Goal: Check status

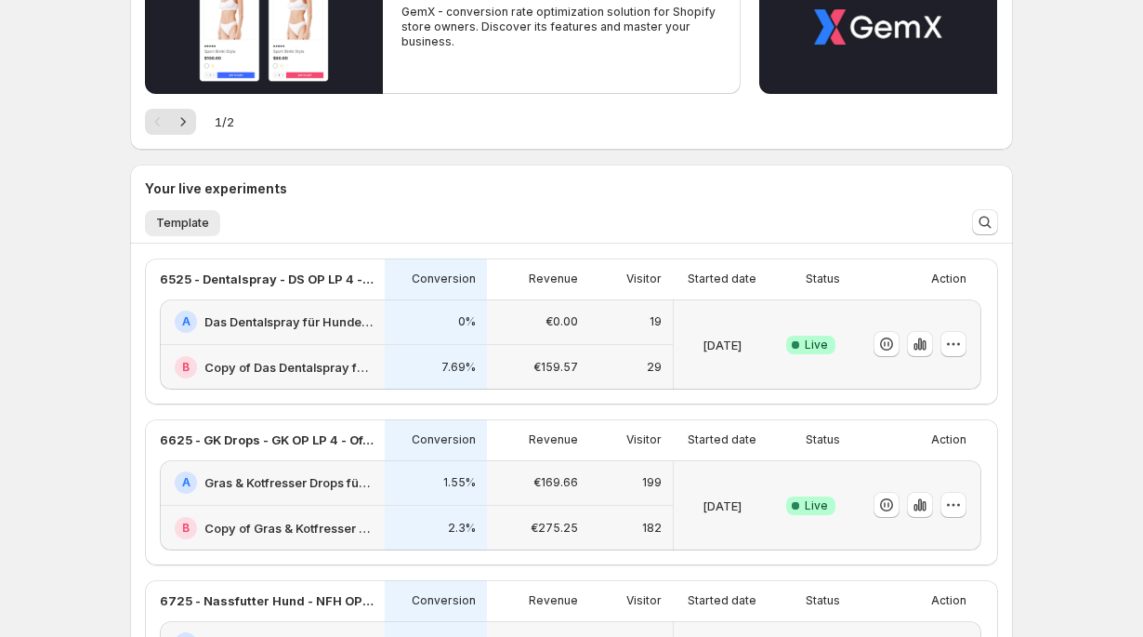
scroll to position [405, 0]
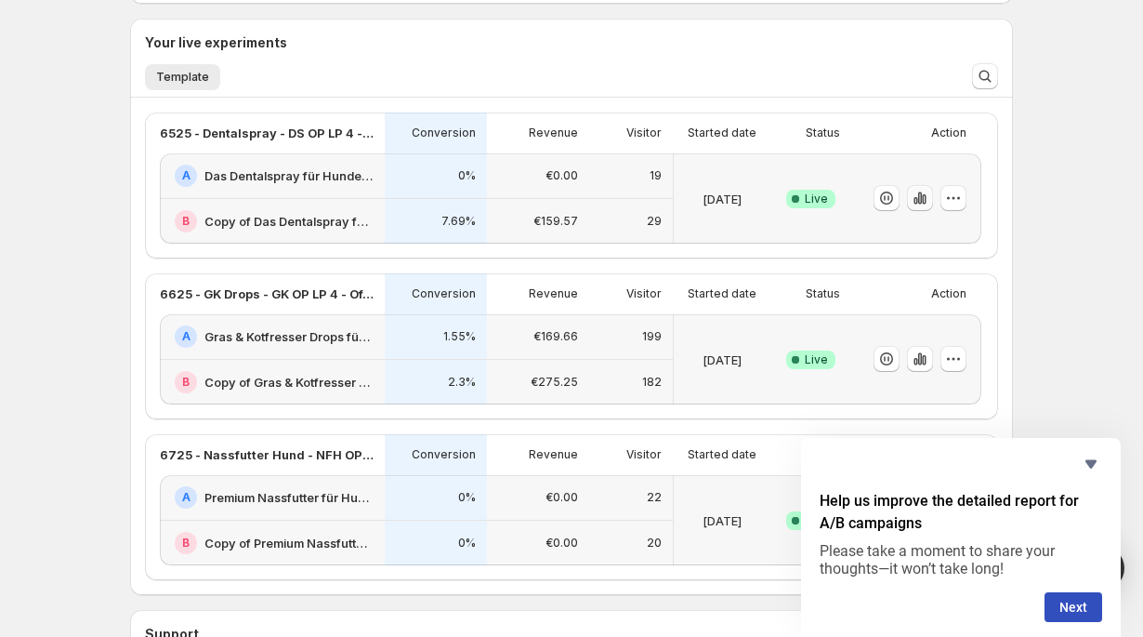
click at [918, 202] on icon "button" at bounding box center [916, 200] width 4 height 7
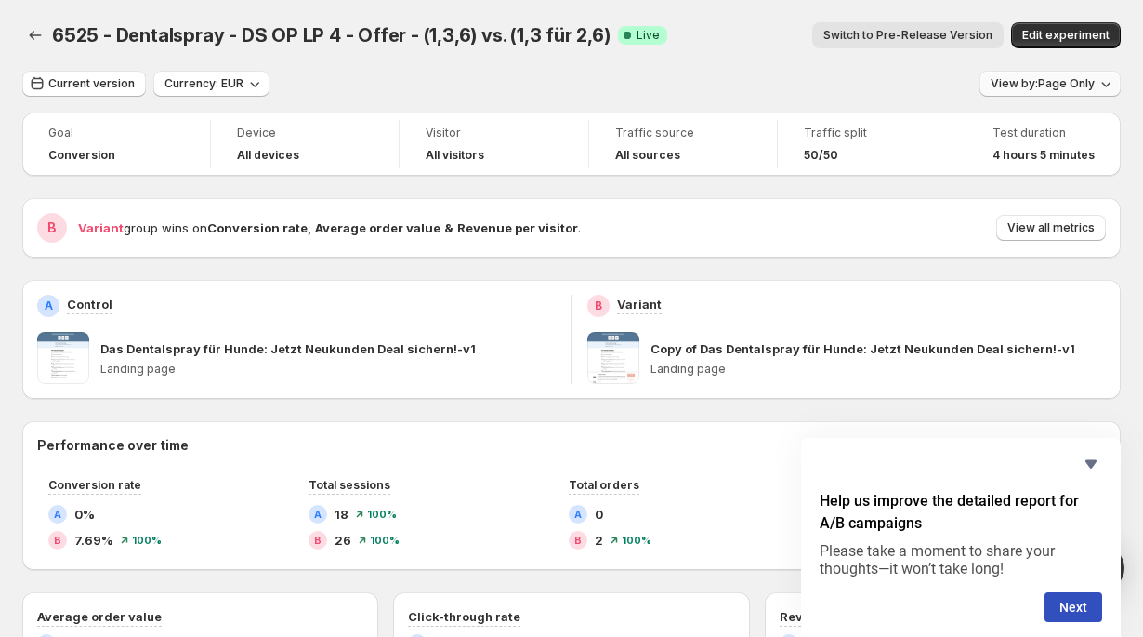
click at [1070, 87] on span "View by: Page Only" at bounding box center [1043, 83] width 104 height 15
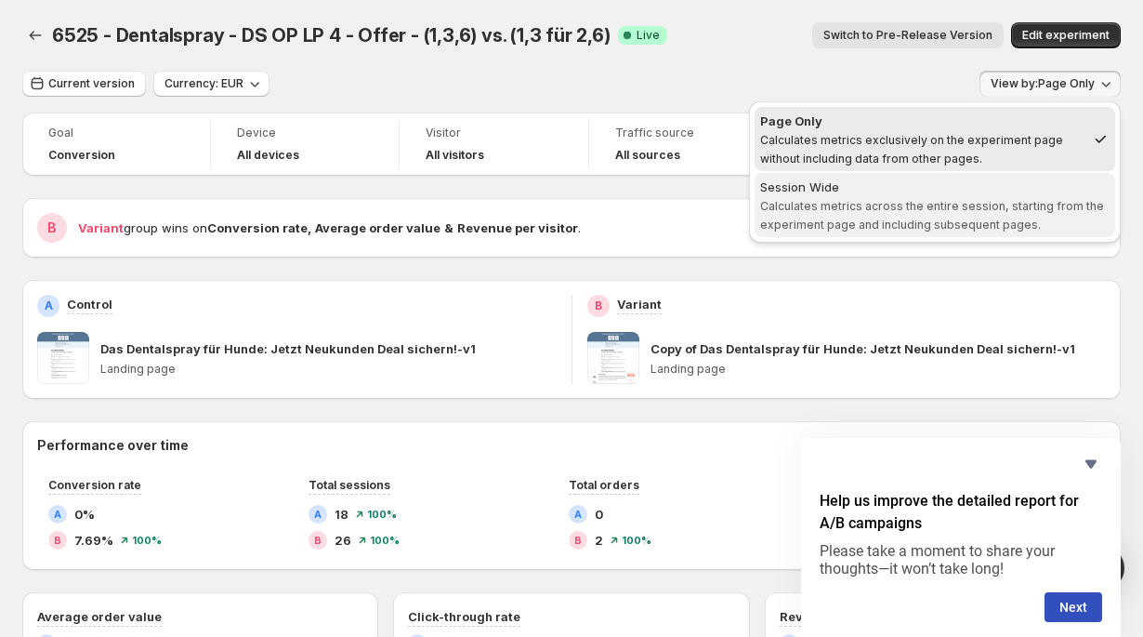
click at [956, 205] on span "Calculates metrics across the entire session, starting from the experiment page…" at bounding box center [932, 215] width 344 height 33
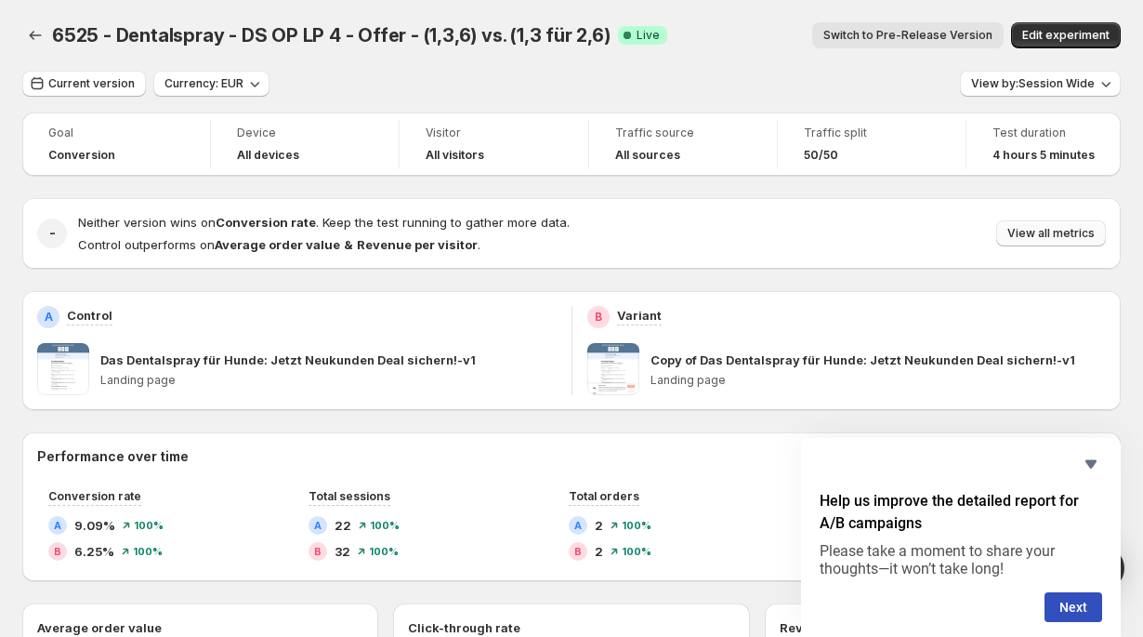
click at [1040, 234] on span "View all metrics" at bounding box center [1051, 233] width 87 height 15
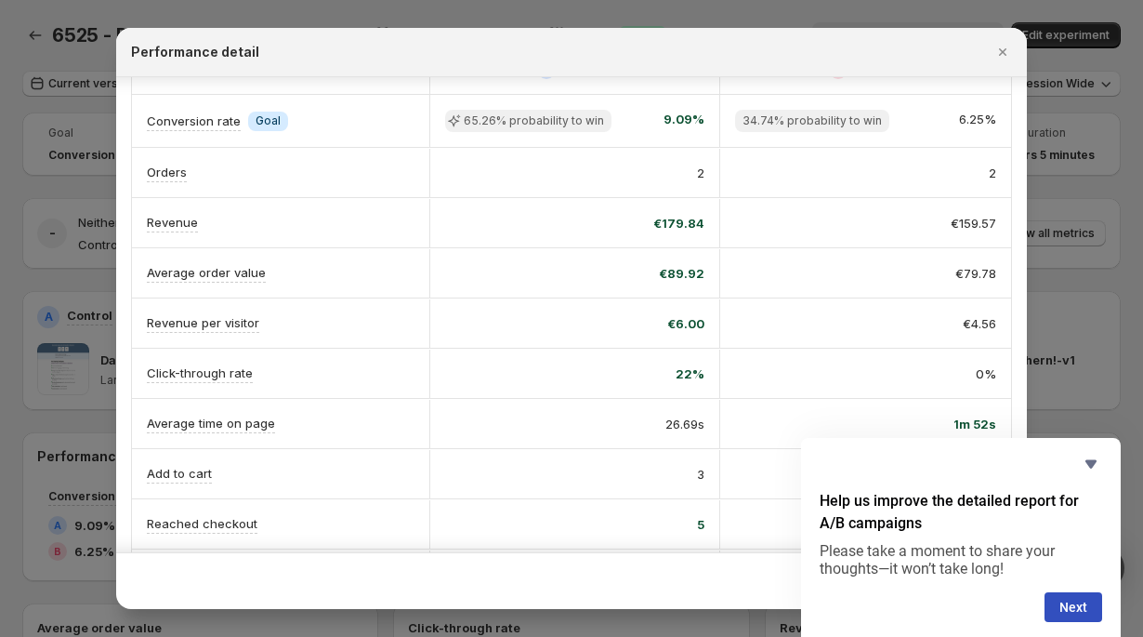
scroll to position [63, 0]
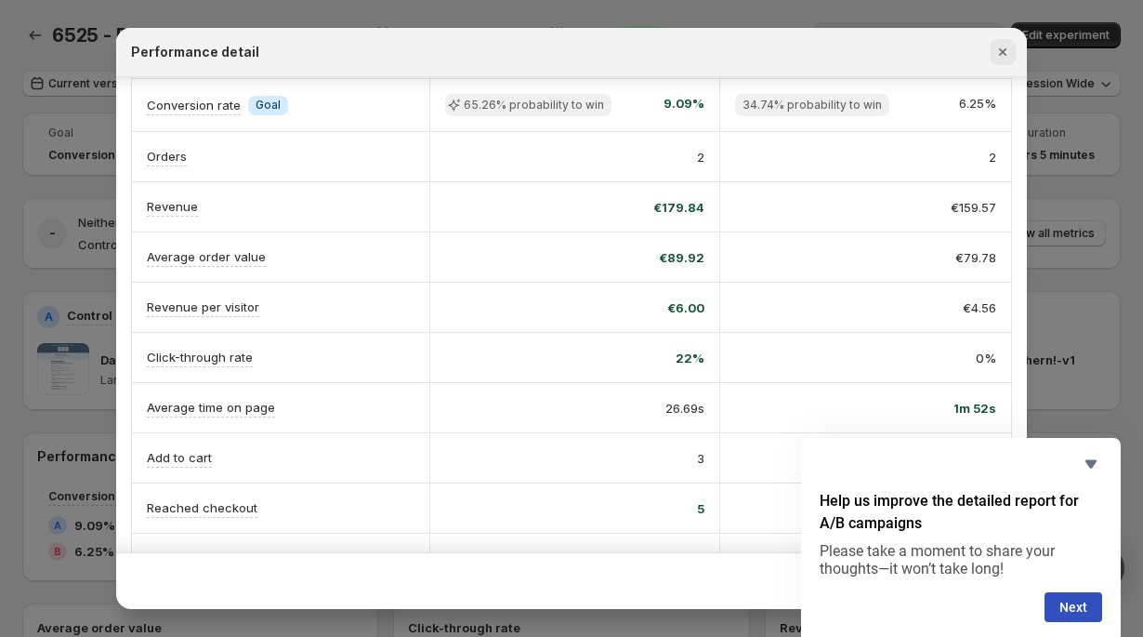
click at [1004, 44] on icon "Close" at bounding box center [1003, 52] width 19 height 19
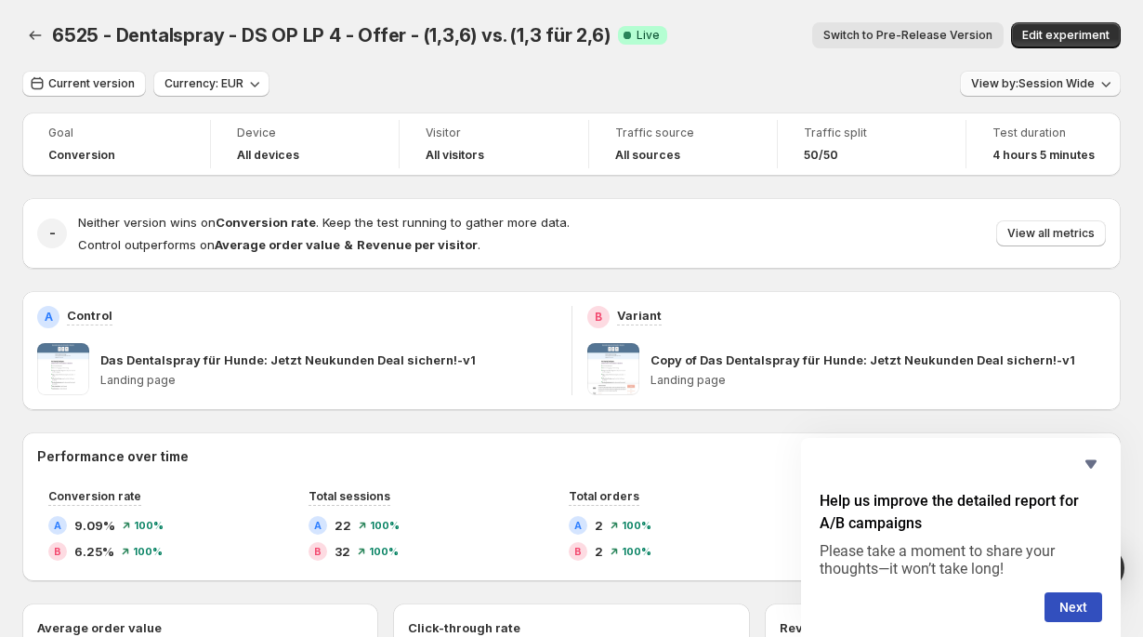
click at [1040, 83] on span "View by: Session Wide" at bounding box center [1033, 83] width 124 height 15
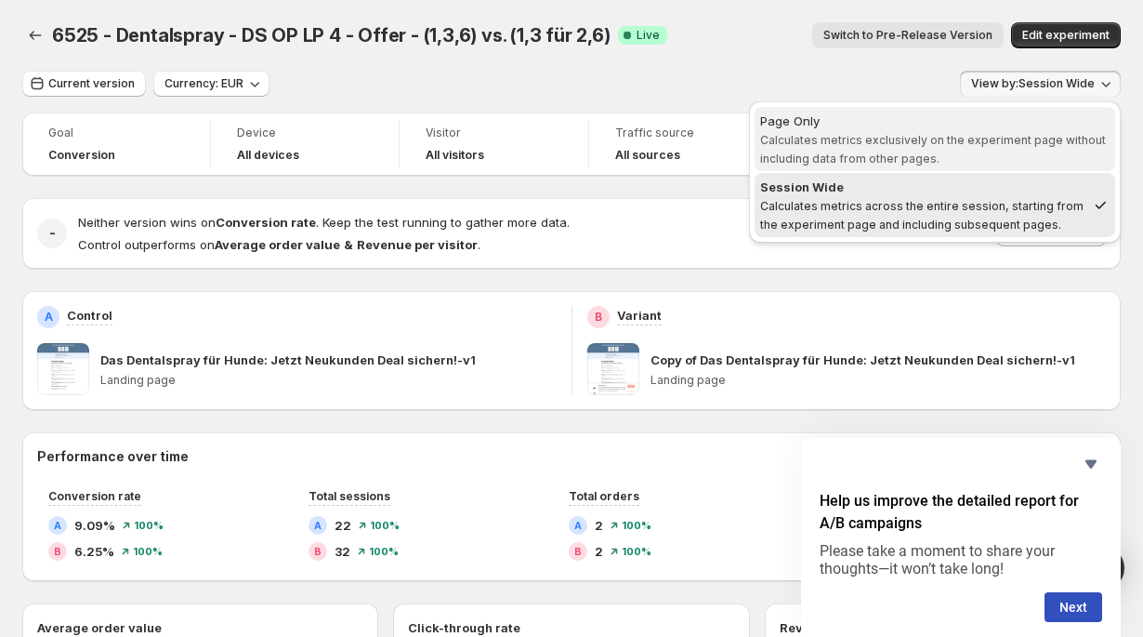
click at [964, 153] on span "Page Only Calculates metrics exclusively on the experiment page without includi…" at bounding box center [935, 140] width 350 height 56
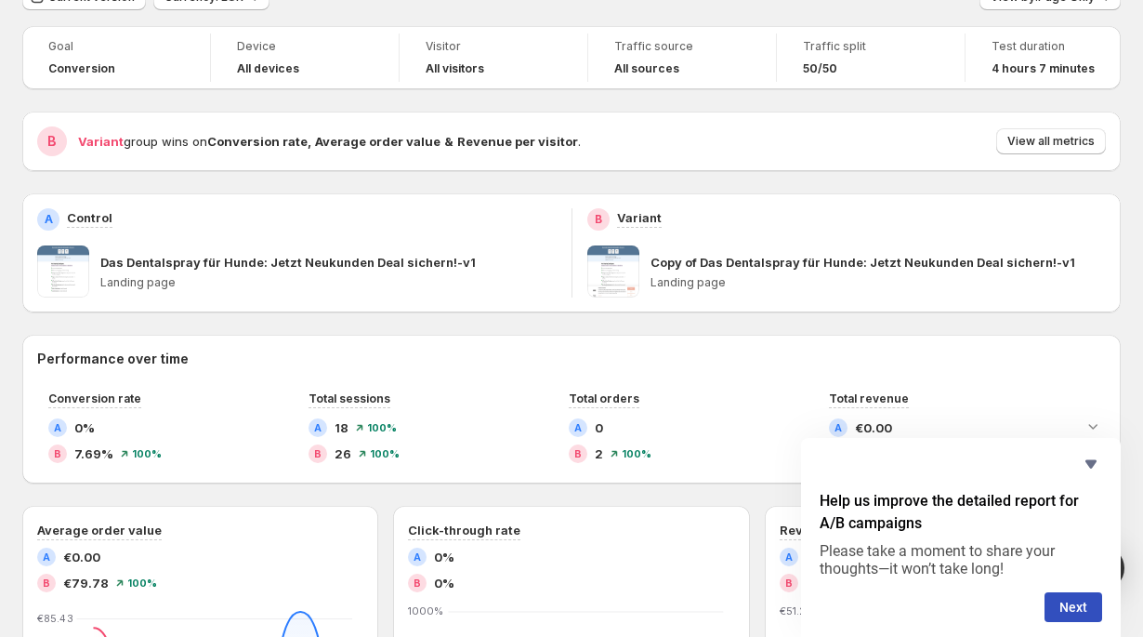
scroll to position [0, 0]
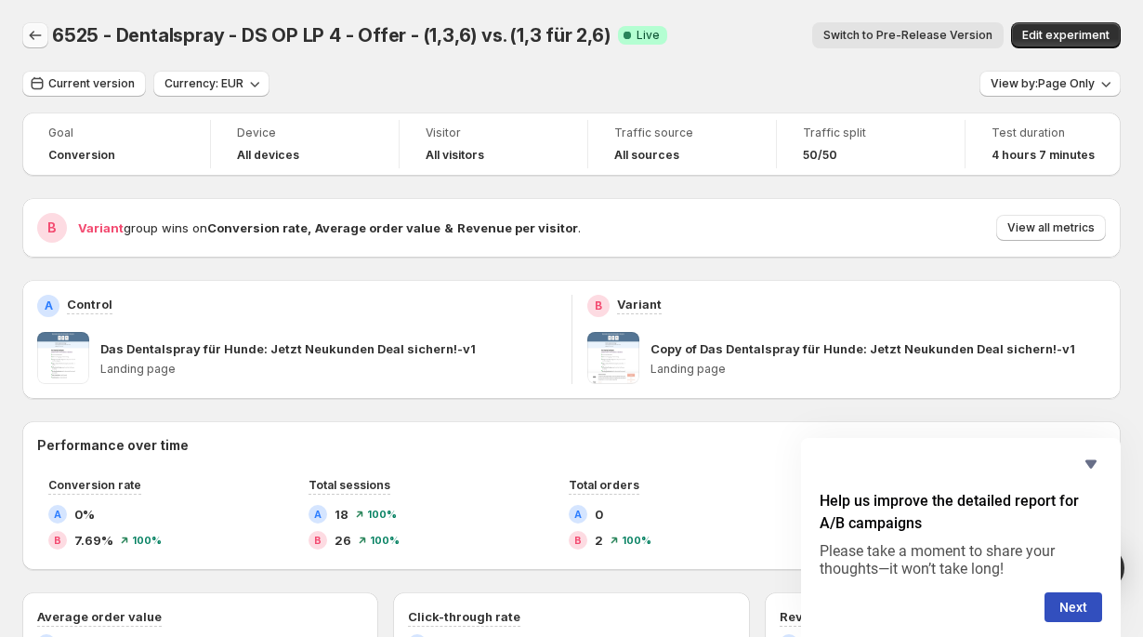
click at [33, 26] on icon "Back" at bounding box center [35, 35] width 19 height 19
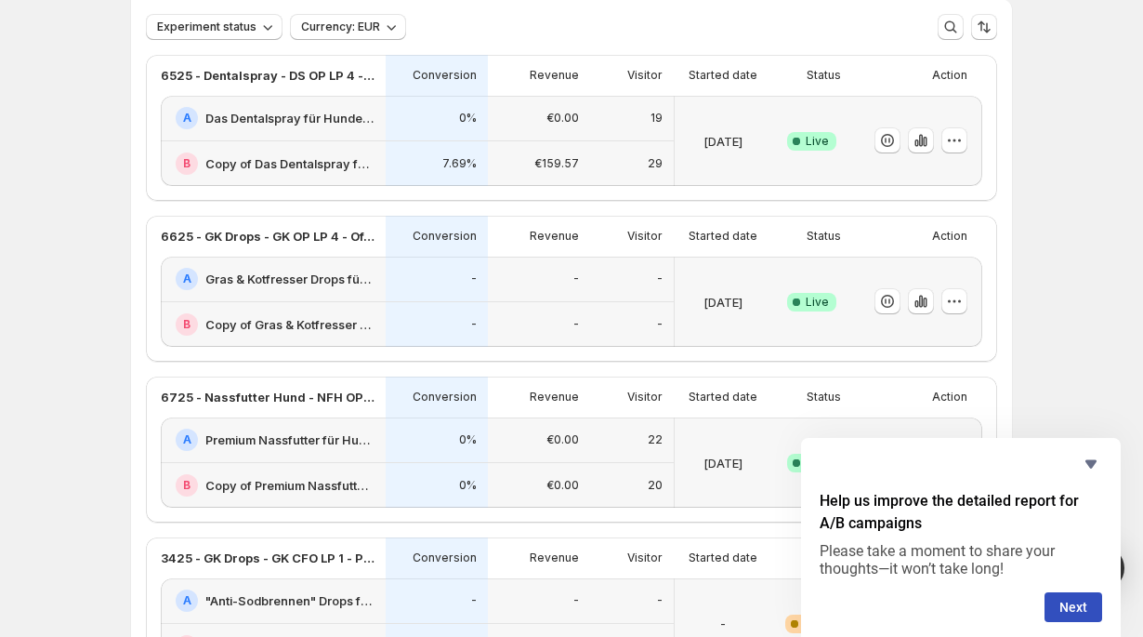
scroll to position [148, 0]
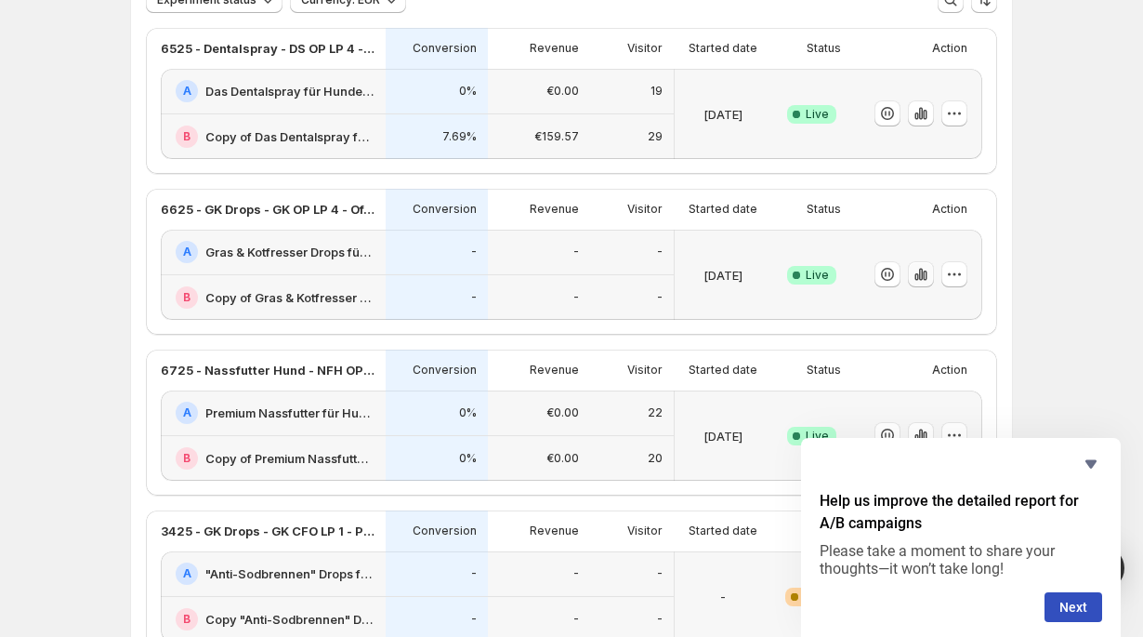
click at [920, 273] on icon "button" at bounding box center [921, 275] width 4 height 12
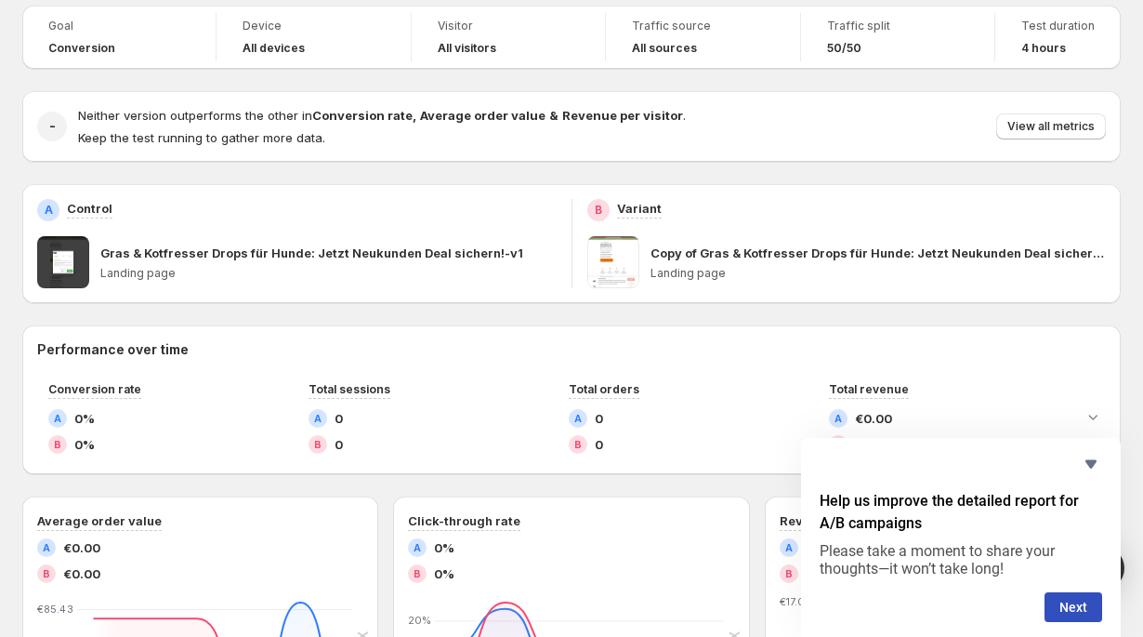
scroll to position [70, 0]
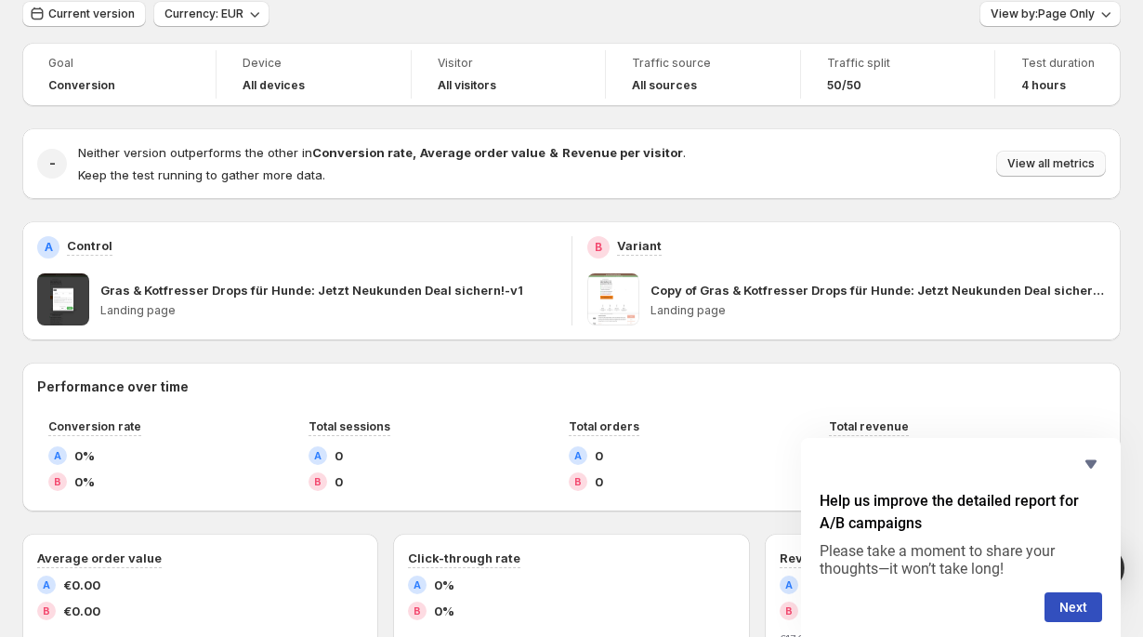
click at [1044, 170] on span "View all metrics" at bounding box center [1051, 163] width 87 height 15
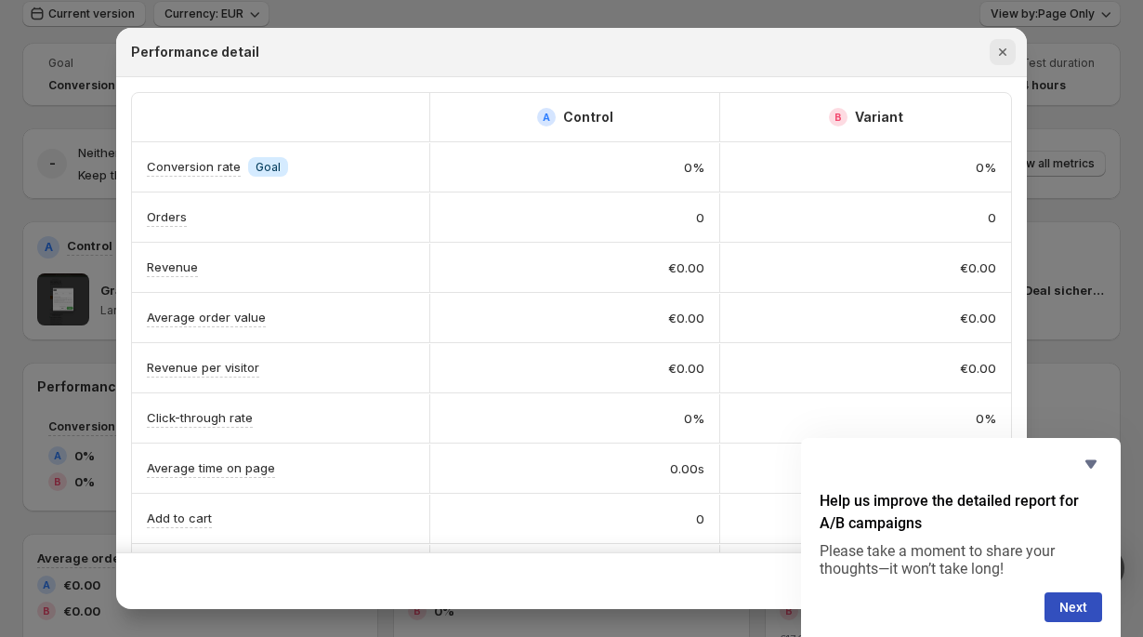
click at [1008, 55] on icon "Close" at bounding box center [1003, 52] width 19 height 19
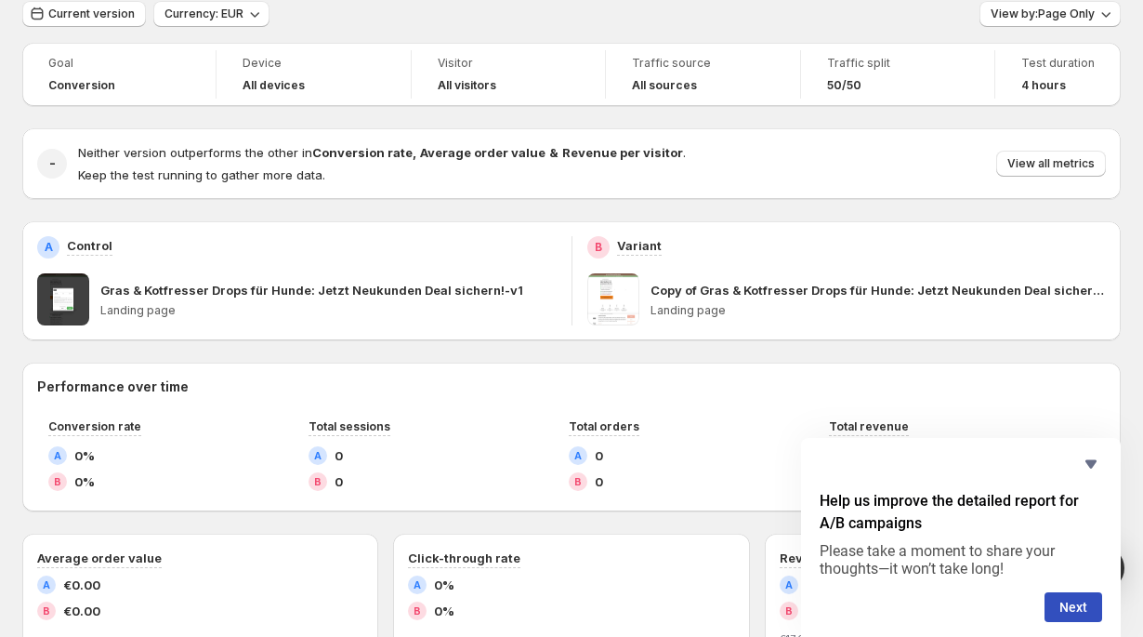
click at [115, 28] on div "Current version" at bounding box center [84, 14] width 124 height 27
click at [111, 20] on span "Current version" at bounding box center [91, 14] width 86 height 15
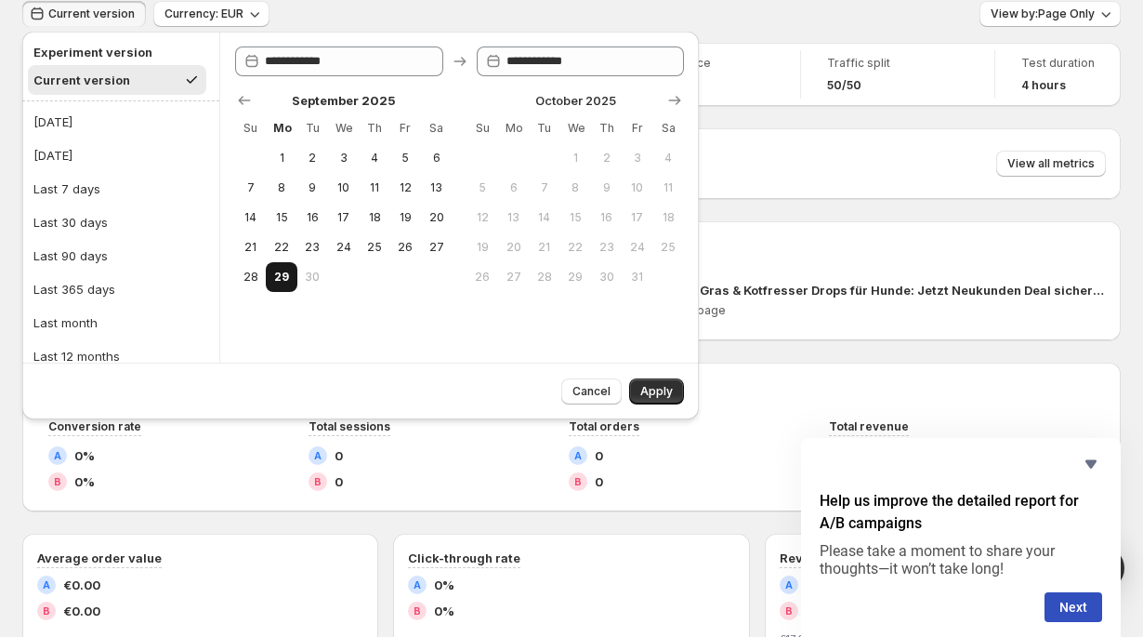
click at [282, 282] on span "29" at bounding box center [281, 277] width 16 height 15
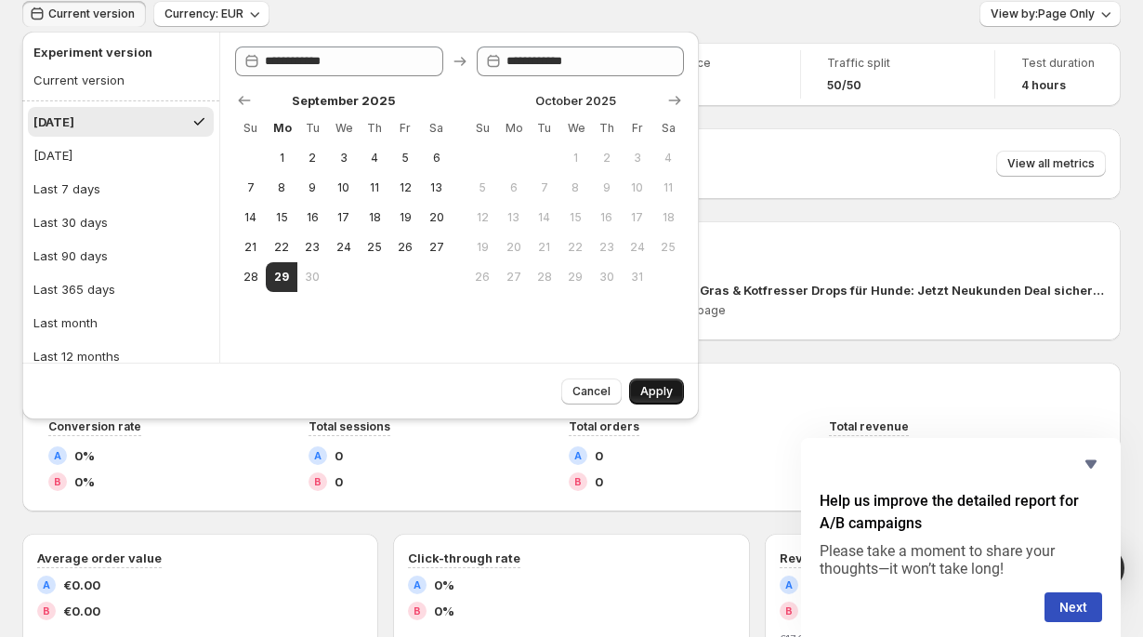
click at [671, 399] on button "Apply" at bounding box center [656, 391] width 55 height 26
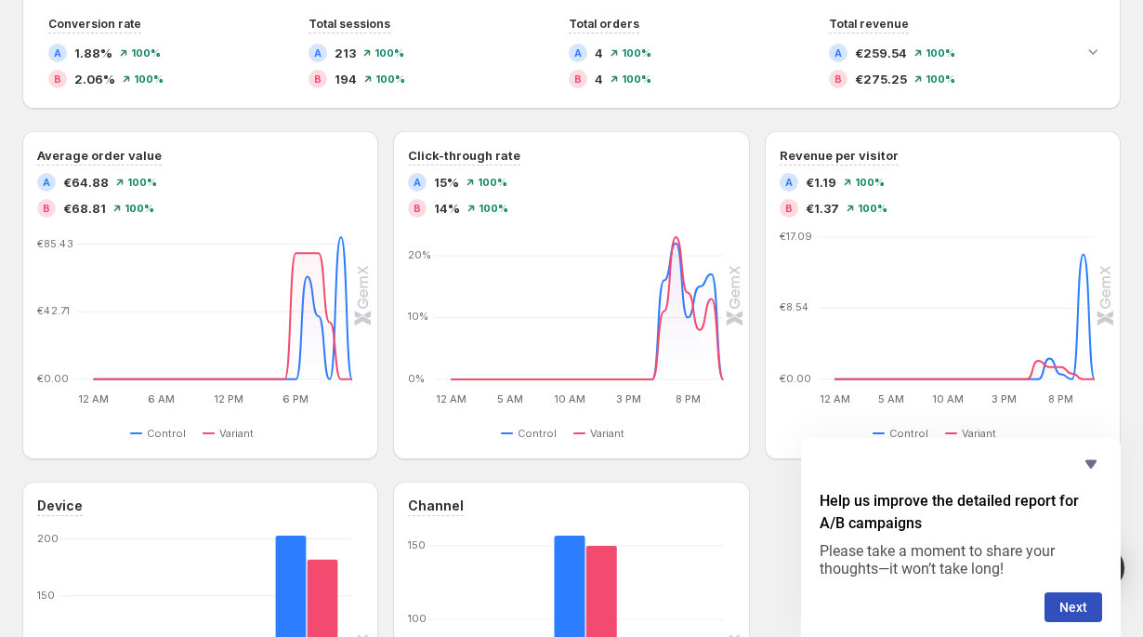
scroll to position [478, 0]
